Goal: Information Seeking & Learning: Learn about a topic

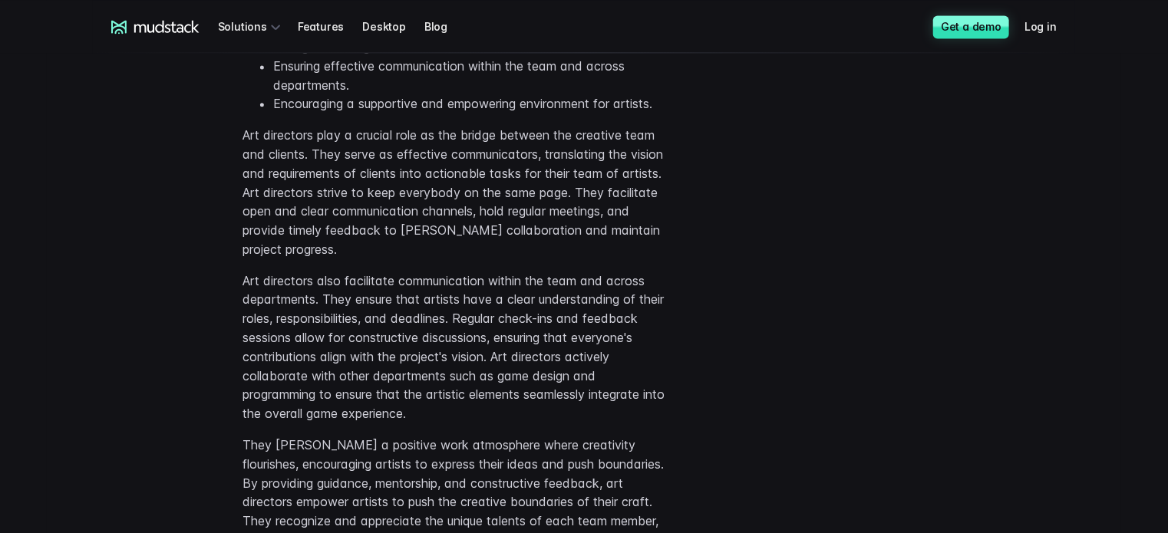
scroll to position [1713, 0]
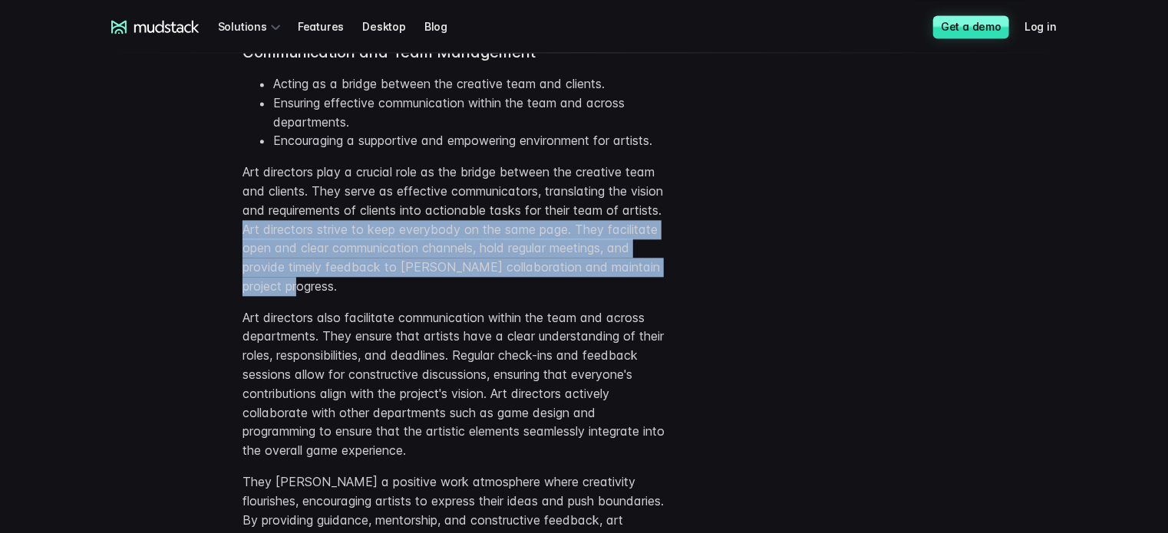
drag, startPoint x: 426, startPoint y: 287, endPoint x: 287, endPoint y: 236, distance: 148.1
click at [287, 236] on p "Art directors play a crucial role as the bridge between the creative team and c…" at bounding box center [453, 230] width 422 height 134
copy p "Art directors strive to keep everybody on the same page. They facilitate open a…"
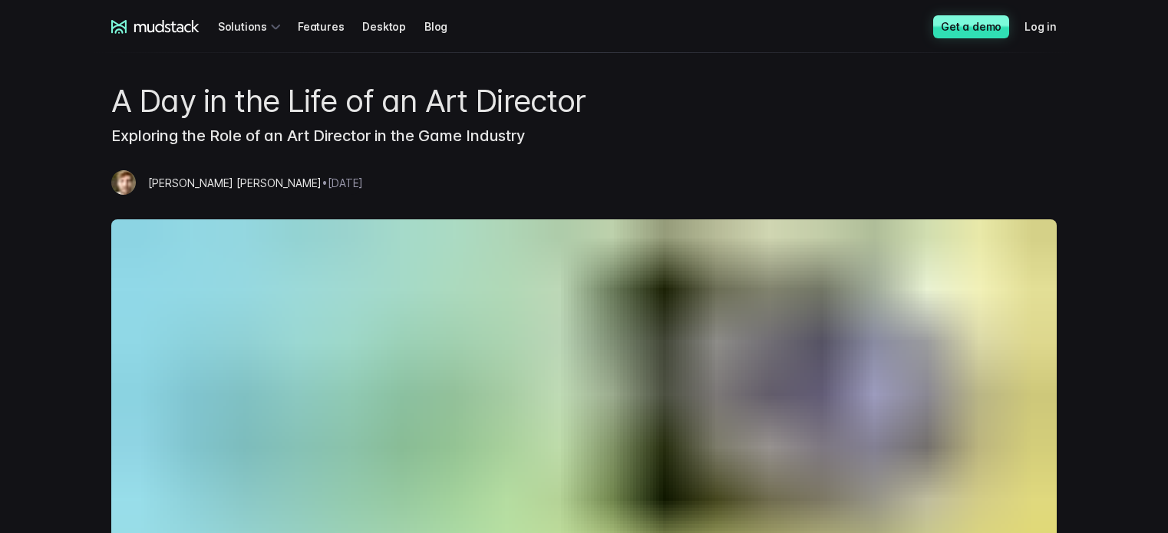
scroll to position [1713, 0]
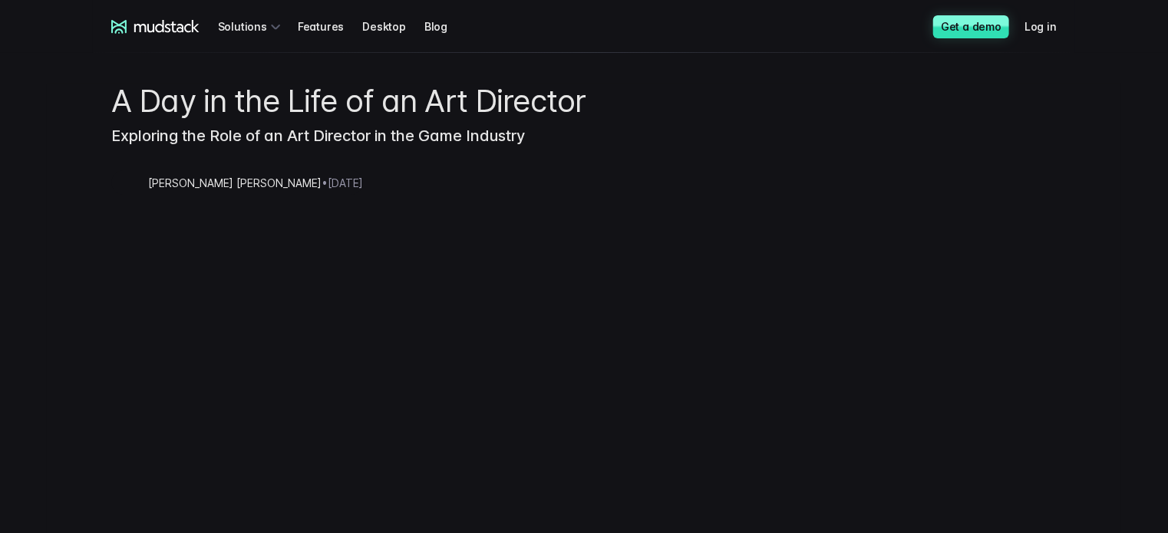
scroll to position [32, 0]
